Goal: Register for event/course

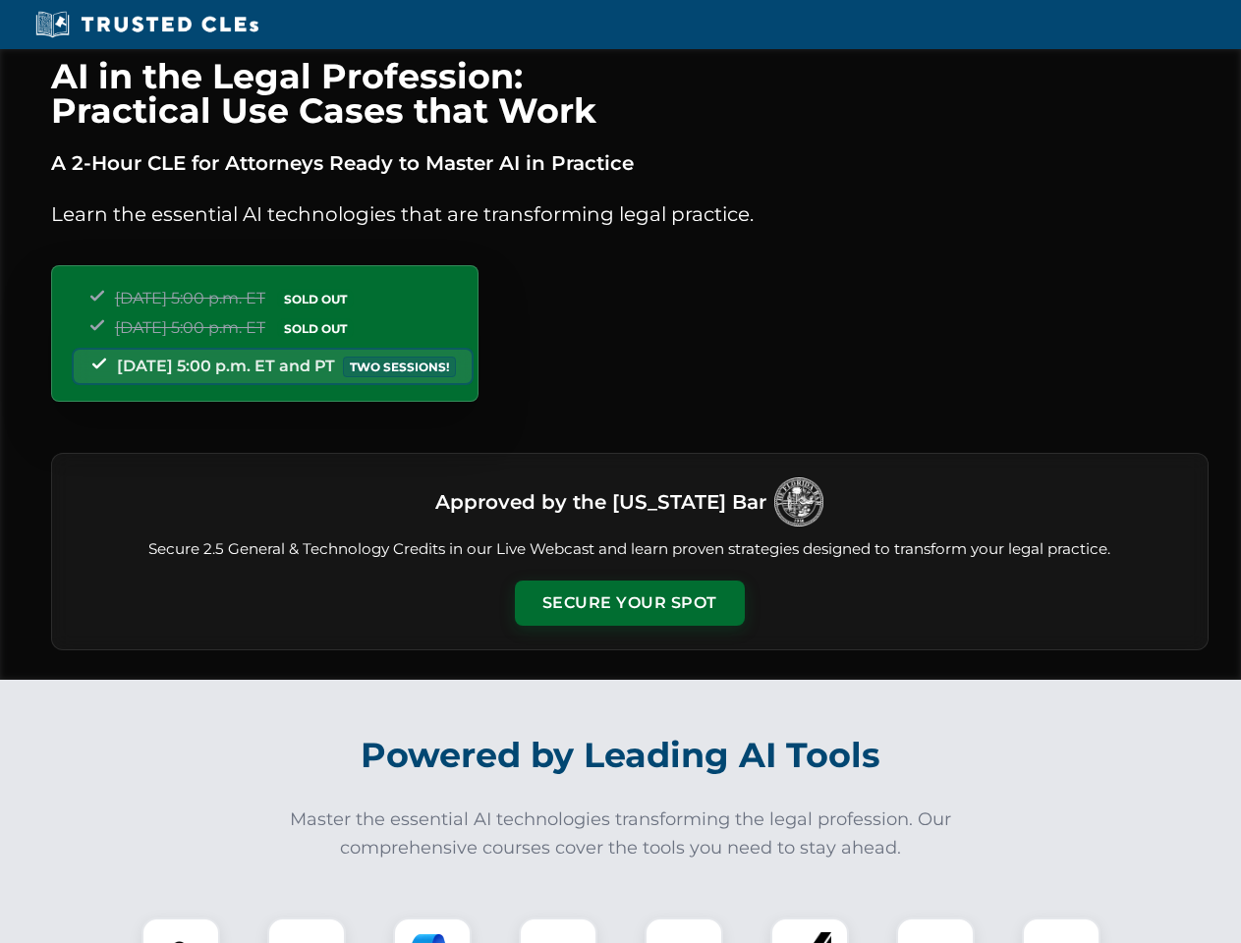
click at [629, 603] on button "Secure Your Spot" at bounding box center [630, 603] width 230 height 45
click at [181, 930] on img at bounding box center [180, 956] width 57 height 57
